Goal: Navigation & Orientation: Find specific page/section

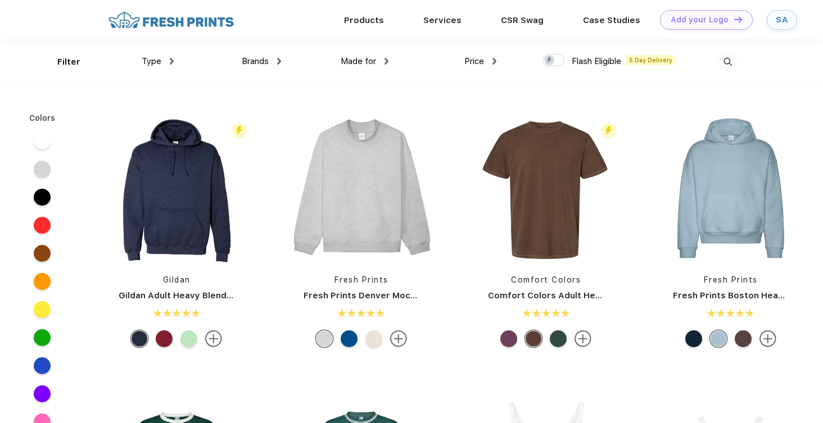
scroll to position [1, 0]
click at [277, 24] on link "SA" at bounding box center [781, 20] width 30 height 20
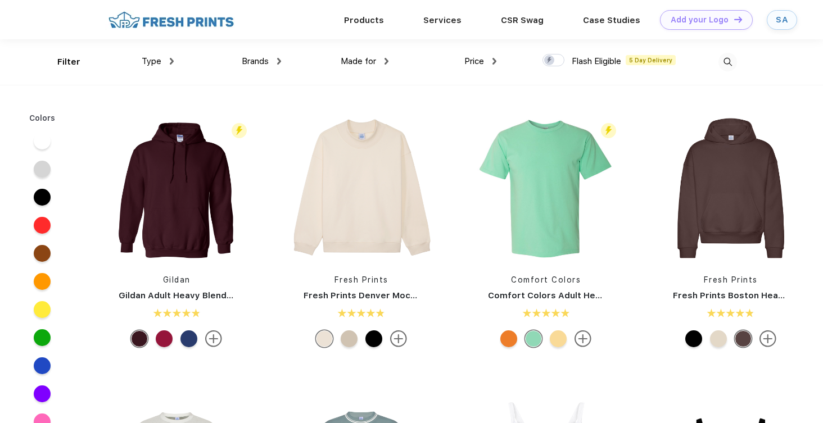
click at [791, 22] on link "SA" at bounding box center [781, 20] width 30 height 20
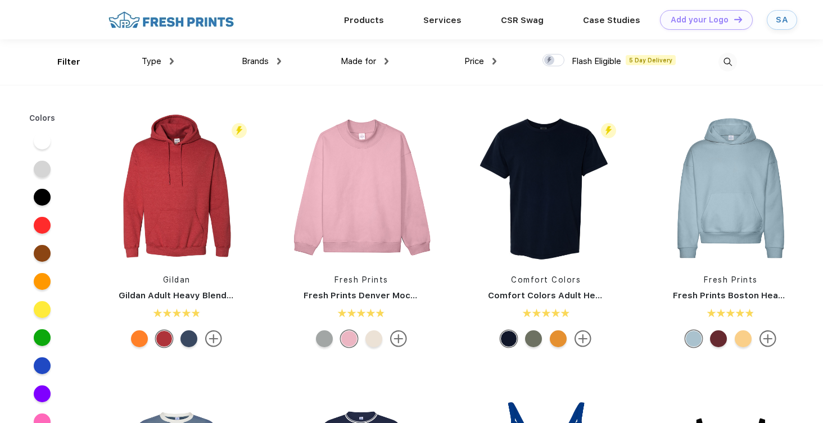
scroll to position [1, 0]
